Goal: Task Accomplishment & Management: Manage account settings

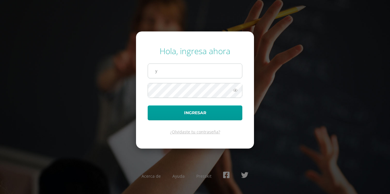
type input "yojana.c21@maiagt.org"
click at [148, 105] on button "Ingresar" at bounding box center [195, 112] width 95 height 15
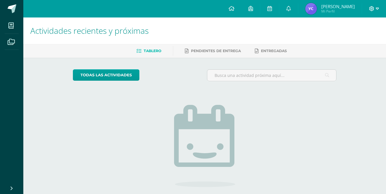
click at [375, 9] on icon at bounding box center [376, 8] width 3 height 5
click at [352, 40] on span "Cerrar sesión" at bounding box center [358, 40] width 26 height 6
